Goal: Task Accomplishment & Management: Manage account settings

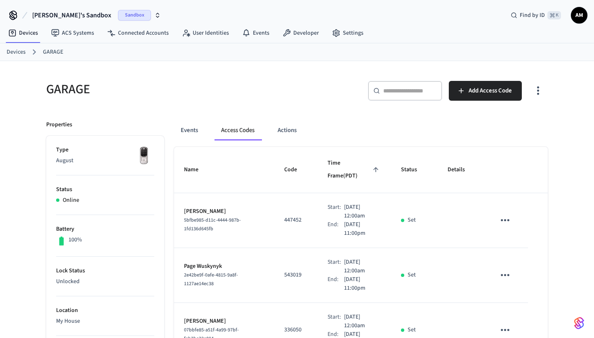
click at [118, 20] on span "Sandbox" at bounding box center [134, 15] width 33 height 11
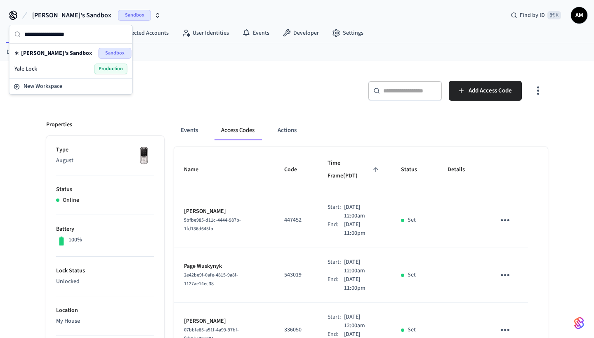
click at [63, 66] on div "Yale Lock Production" at bounding box center [70, 69] width 113 height 11
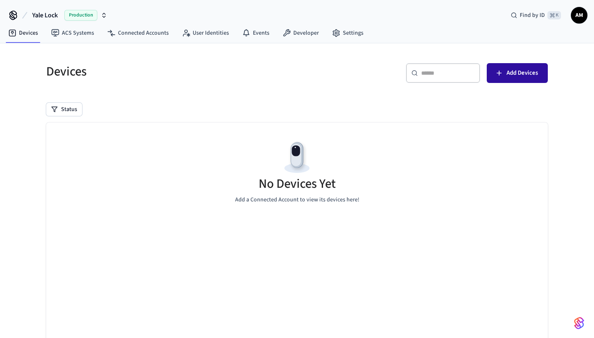
click at [530, 76] on span "Add Devices" at bounding box center [522, 73] width 31 height 11
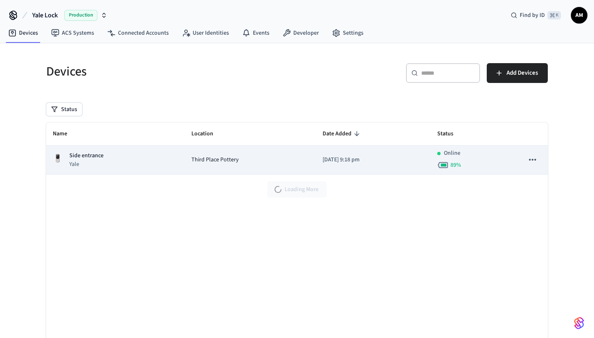
click at [87, 156] on p "Side entrance" at bounding box center [86, 155] width 34 height 9
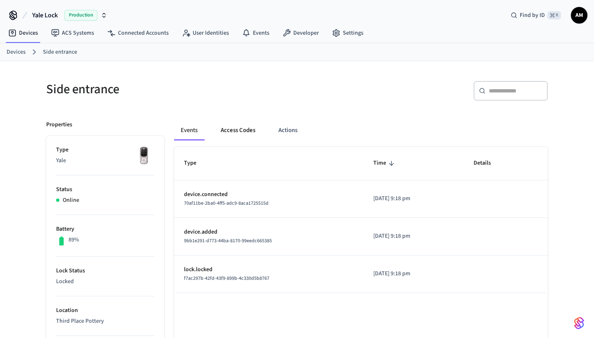
click at [242, 131] on button "Access Codes" at bounding box center [238, 130] width 48 height 20
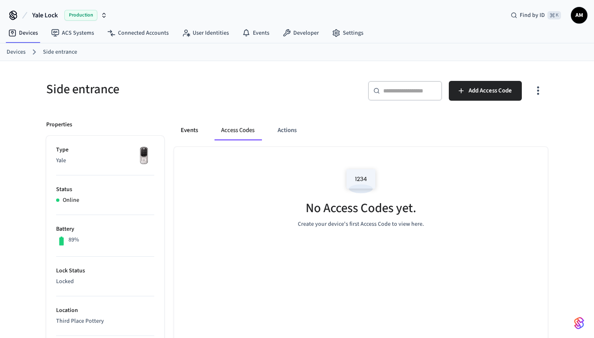
click at [193, 131] on button "Events" at bounding box center [189, 130] width 31 height 20
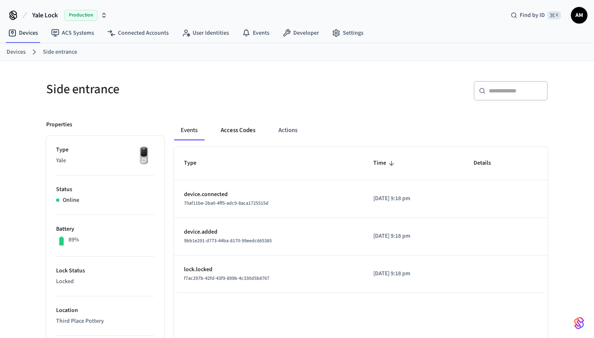
click at [229, 134] on button "Access Codes" at bounding box center [238, 130] width 48 height 20
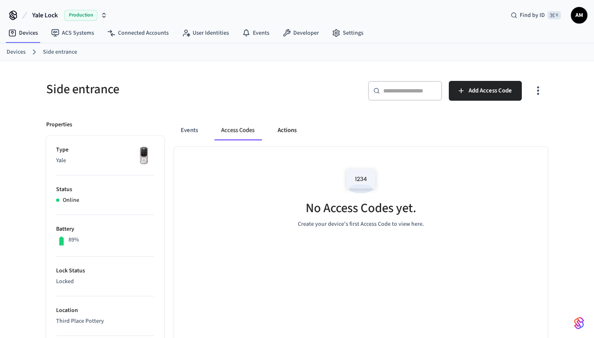
click at [286, 126] on button "Actions" at bounding box center [287, 130] width 32 height 20
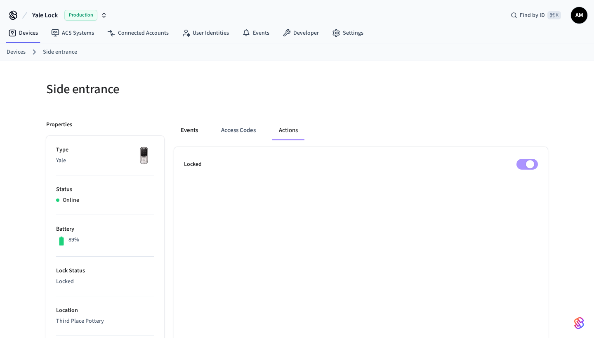
click at [190, 132] on button "Events" at bounding box center [189, 130] width 31 height 20
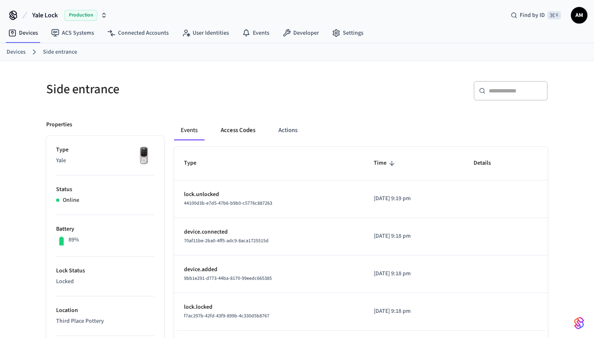
click at [229, 134] on button "Access Codes" at bounding box center [238, 130] width 48 height 20
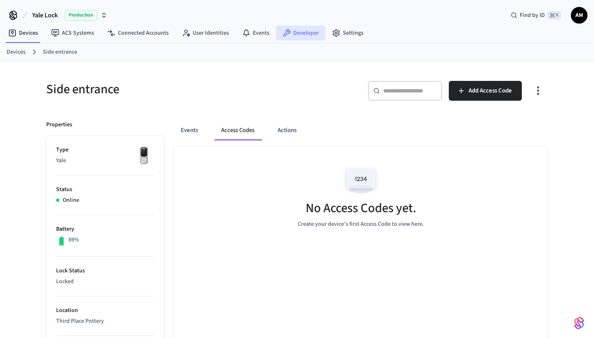
click at [288, 36] on link "Developer" at bounding box center [301, 33] width 50 height 15
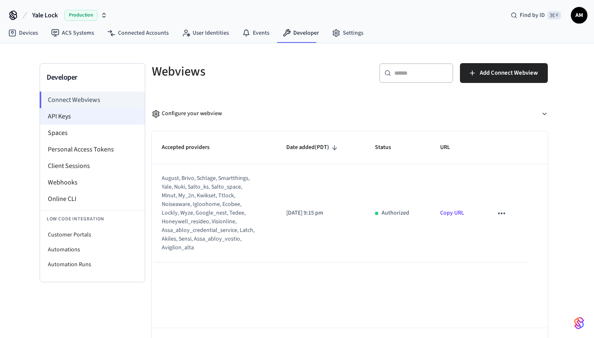
click at [74, 121] on li "API Keys" at bounding box center [92, 116] width 105 height 17
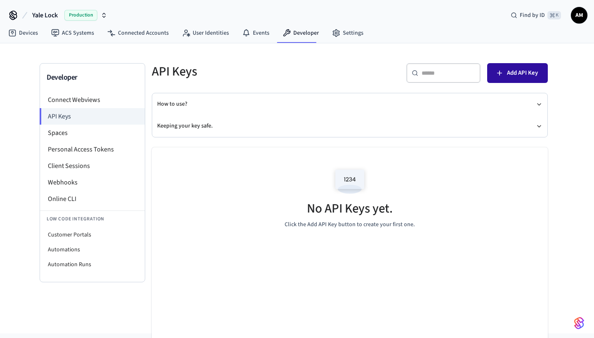
click at [508, 72] on span "Add API Key" at bounding box center [522, 73] width 31 height 11
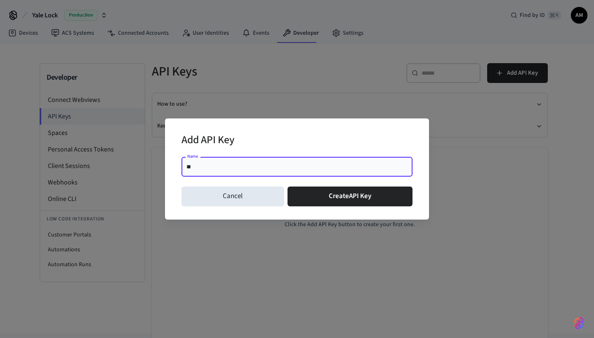
type input "*"
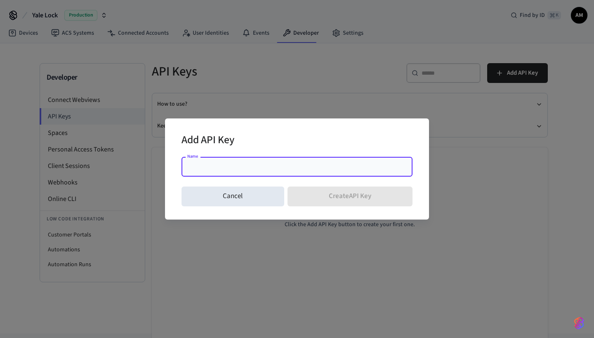
type input "*"
click at [222, 164] on input "Name" at bounding box center [296, 167] width 221 height 8
paste input "**********"
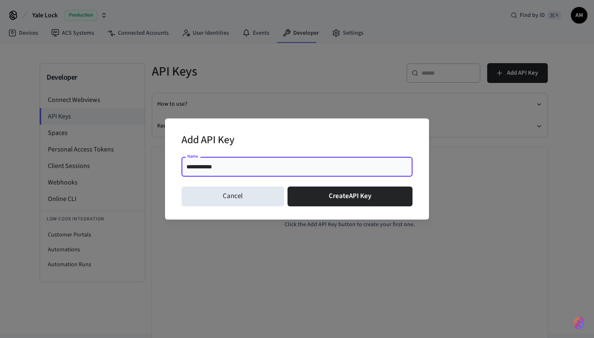
type input "**********"
click at [285, 140] on div "Add API Key" at bounding box center [297, 140] width 231 height 25
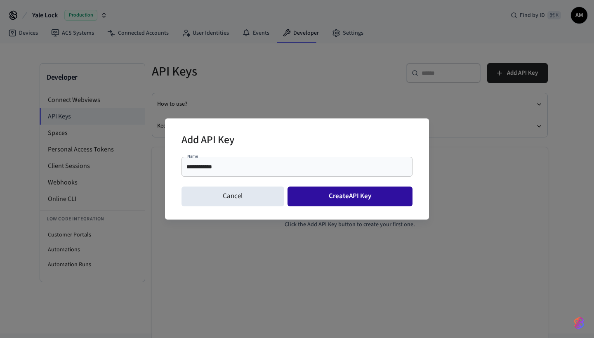
click at [328, 197] on button "Create API Key" at bounding box center [350, 196] width 125 height 20
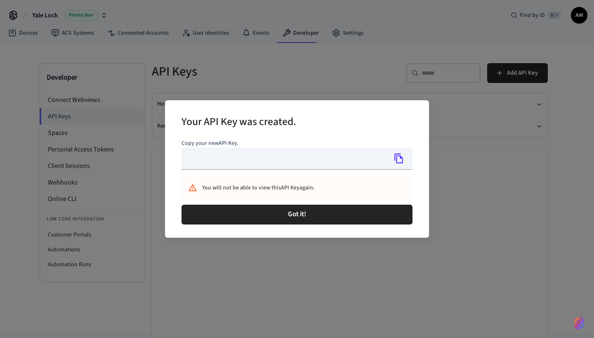
type input "**********"
click at [398, 157] on icon "Copy" at bounding box center [399, 158] width 11 height 11
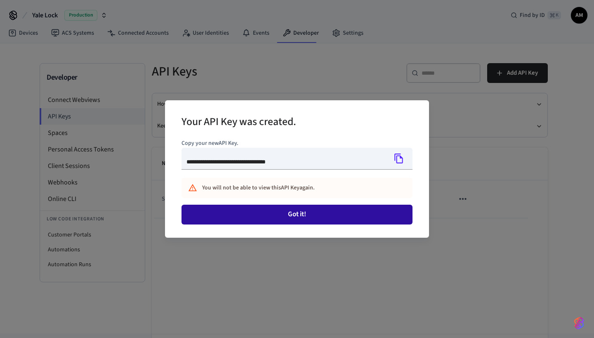
click at [289, 215] on button "Got it!" at bounding box center [297, 215] width 231 height 20
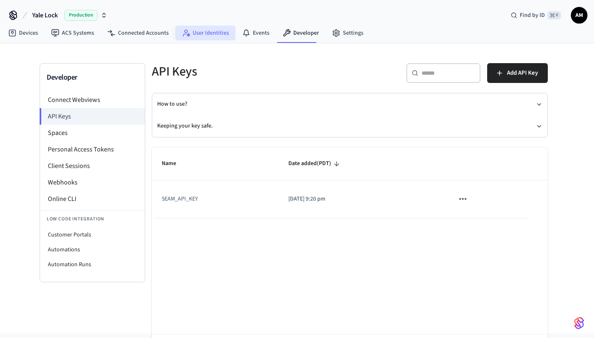
click at [214, 32] on link "User Identities" at bounding box center [205, 33] width 60 height 15
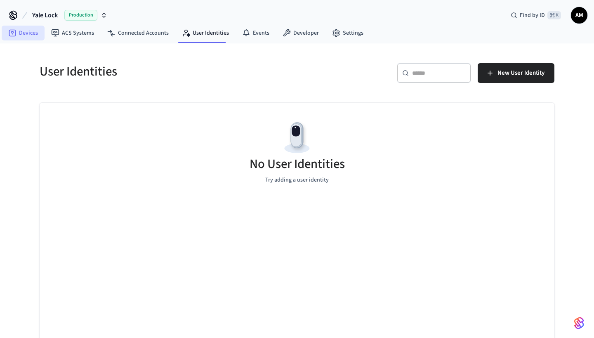
click at [29, 30] on link "Devices" at bounding box center [23, 33] width 43 height 15
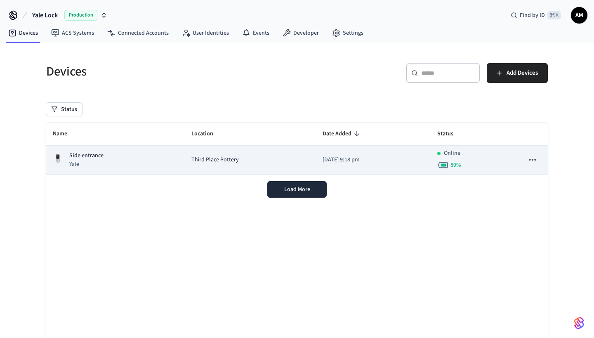
click at [216, 158] on span "Third Place Pottery" at bounding box center [214, 160] width 47 height 9
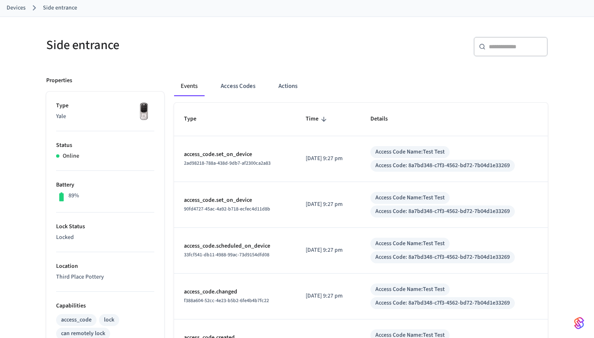
scroll to position [52, 0]
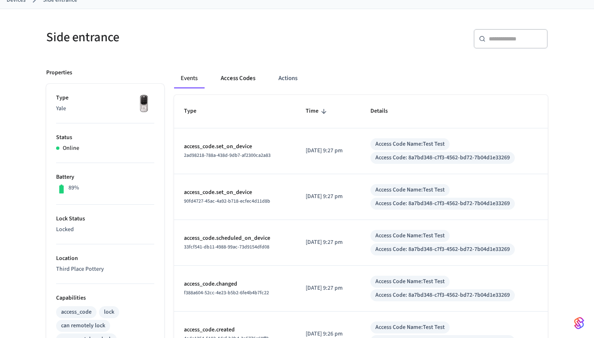
click at [248, 75] on button "Access Codes" at bounding box center [238, 78] width 48 height 20
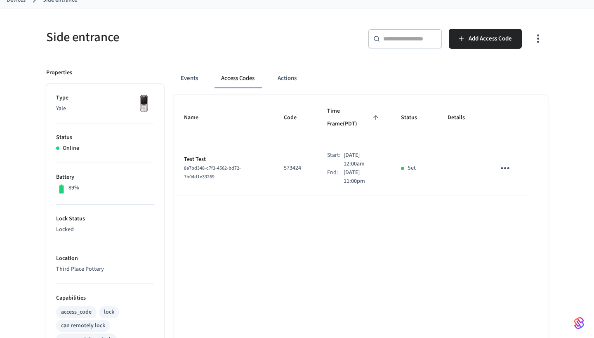
click at [187, 175] on td "Test Test 8a7bd348-c7f3-4562-bd72-7b04d1e33269" at bounding box center [224, 168] width 100 height 55
click at [195, 164] on div "8a7bd348-c7f3-4562-bd72-7b04d1e33269" at bounding box center [224, 172] width 80 height 17
click at [193, 80] on button "Events" at bounding box center [189, 78] width 31 height 20
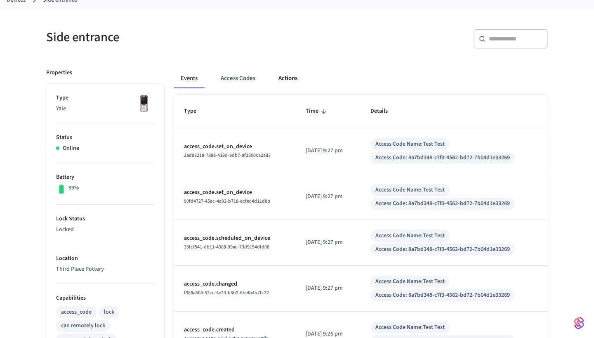
click at [289, 74] on button "Actions" at bounding box center [288, 78] width 32 height 20
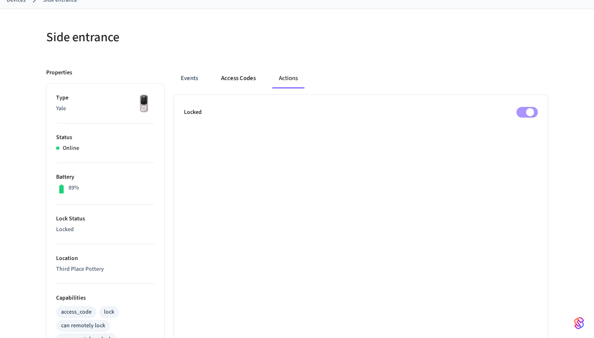
click at [232, 78] on button "Access Codes" at bounding box center [239, 78] width 48 height 20
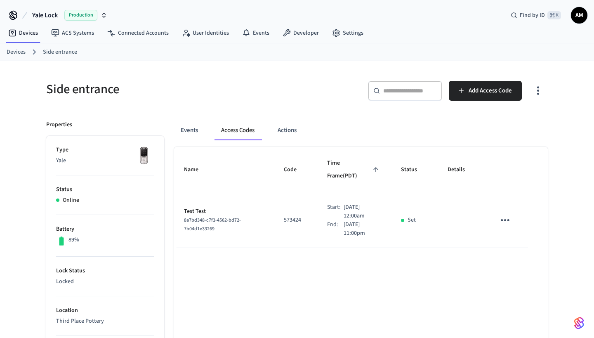
scroll to position [0, 0]
click at [241, 83] on h5 "Side entrance" at bounding box center [169, 89] width 246 height 17
click at [288, 129] on button "Actions" at bounding box center [287, 130] width 32 height 20
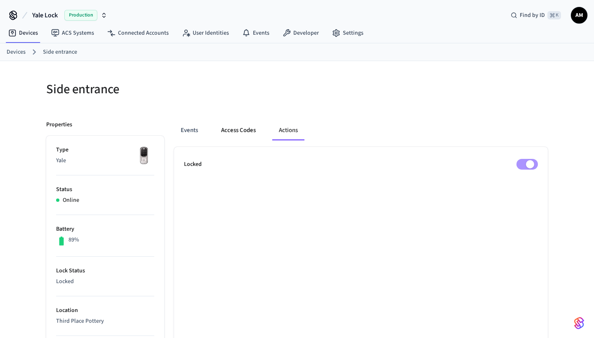
click at [244, 131] on button "Access Codes" at bounding box center [239, 130] width 48 height 20
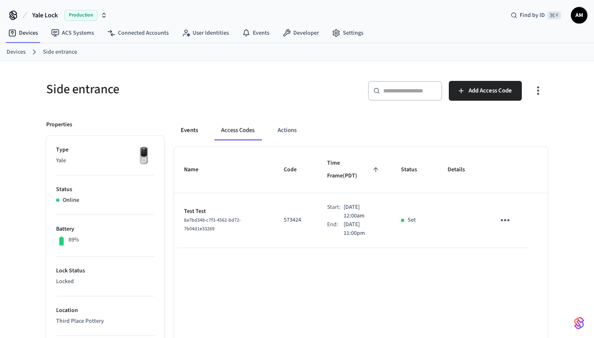
click at [193, 131] on button "Events" at bounding box center [189, 130] width 31 height 20
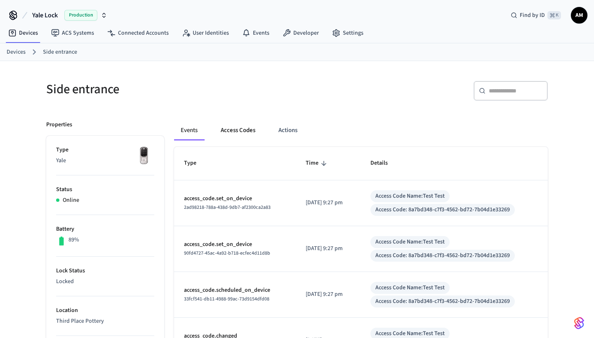
click at [227, 129] on button "Access Codes" at bounding box center [238, 130] width 48 height 20
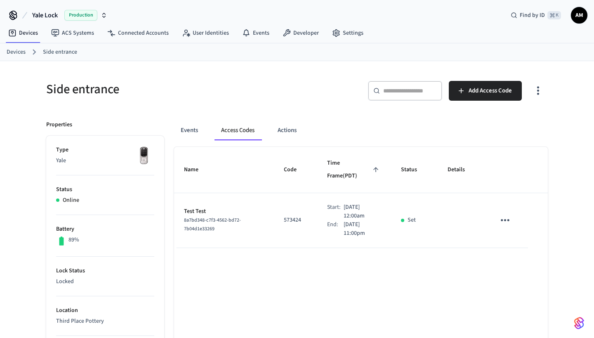
click at [521, 205] on td "sticky table" at bounding box center [507, 220] width 42 height 55
click at [508, 214] on icon "sticky table" at bounding box center [505, 220] width 13 height 13
click at [518, 257] on li "Delete" at bounding box center [524, 254] width 39 height 22
click at [516, 203] on td "sticky table" at bounding box center [507, 220] width 42 height 55
click at [508, 214] on icon "sticky table" at bounding box center [505, 220] width 13 height 13
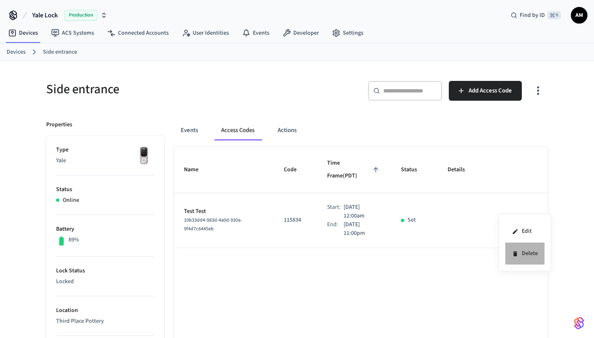
click at [515, 248] on li "Delete" at bounding box center [524, 254] width 39 height 22
click at [511, 214] on icon "sticky table" at bounding box center [505, 220] width 13 height 13
click at [526, 256] on li "Delete" at bounding box center [524, 254] width 39 height 22
click at [535, 87] on icon "button" at bounding box center [538, 90] width 13 height 13
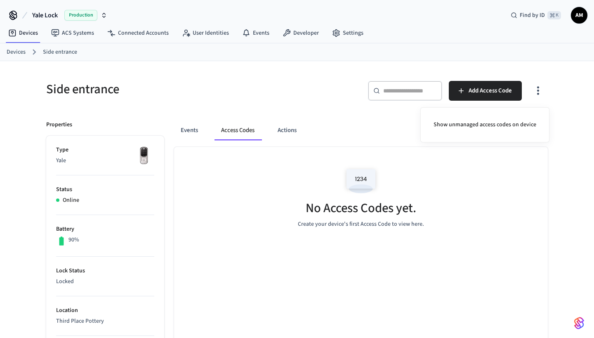
click at [569, 147] on div at bounding box center [297, 169] width 594 height 338
